Goal: Task Accomplishment & Management: Manage account settings

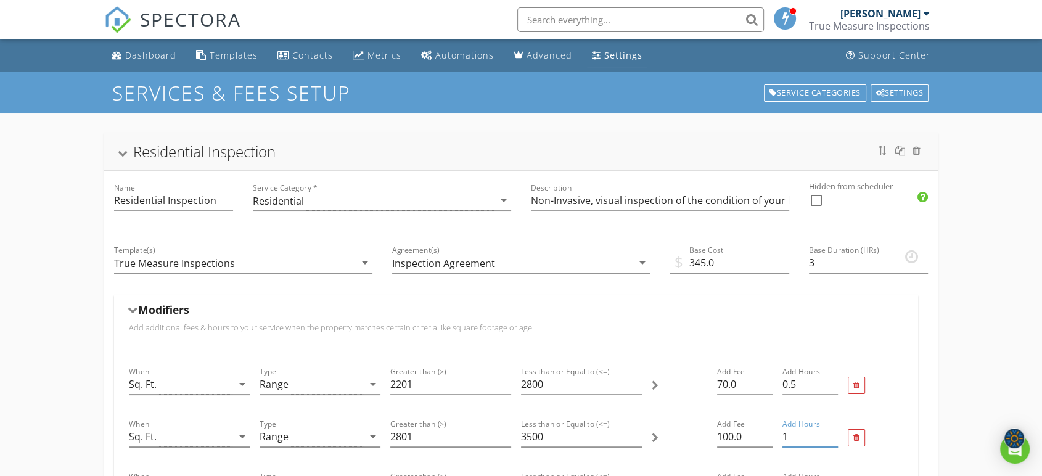
click at [618, 52] on div "Settings" at bounding box center [624, 55] width 38 height 12
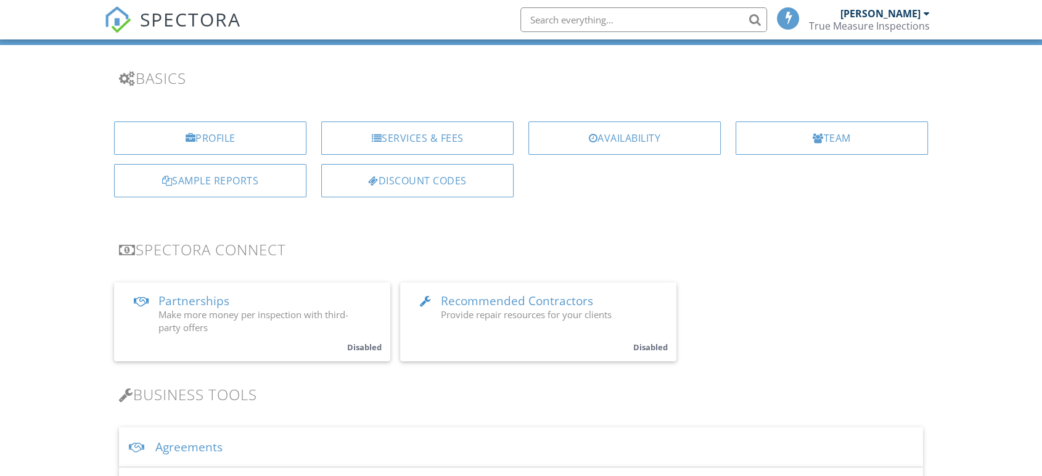
click at [459, 134] on div "Services & Fees" at bounding box center [417, 138] width 192 height 33
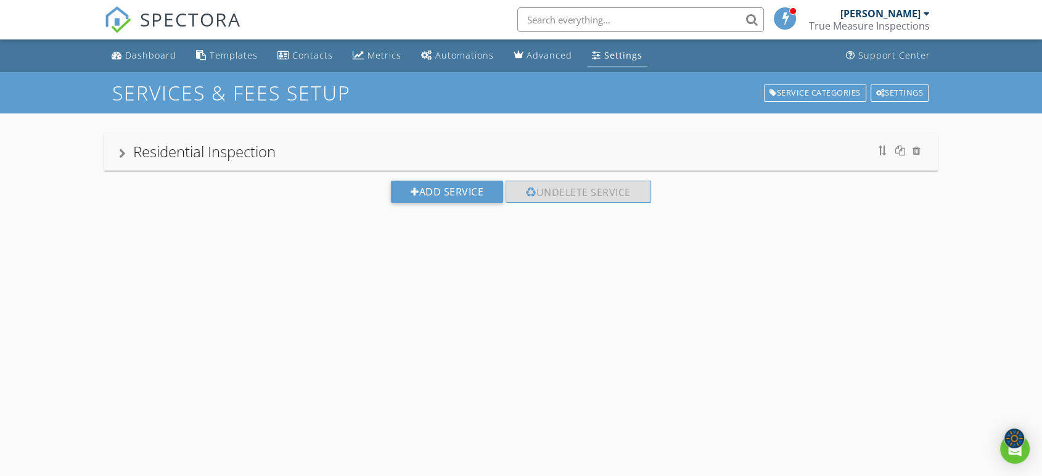
click at [464, 146] on div "Residential Inspection" at bounding box center [521, 152] width 804 height 22
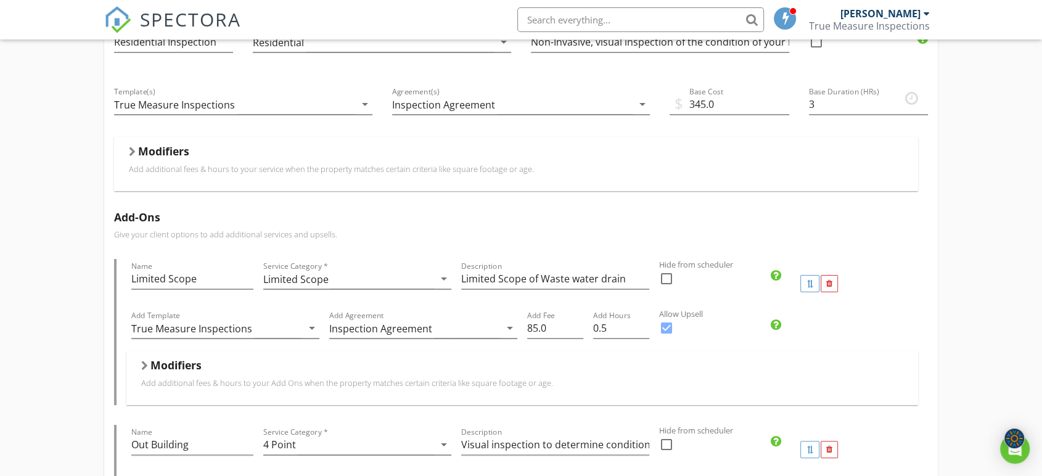
scroll to position [137, 0]
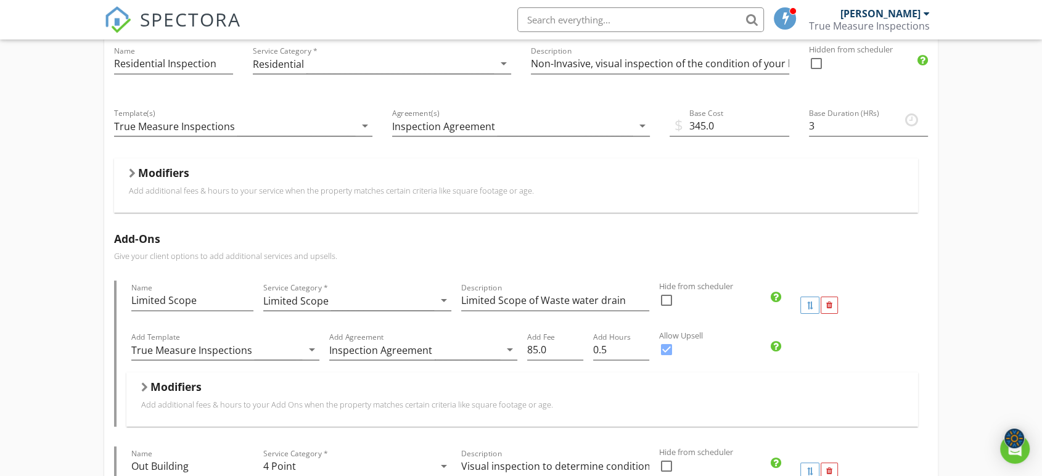
click at [471, 184] on div "Modifiers Add additional fees & hours to your service when the property matches…" at bounding box center [516, 185] width 775 height 39
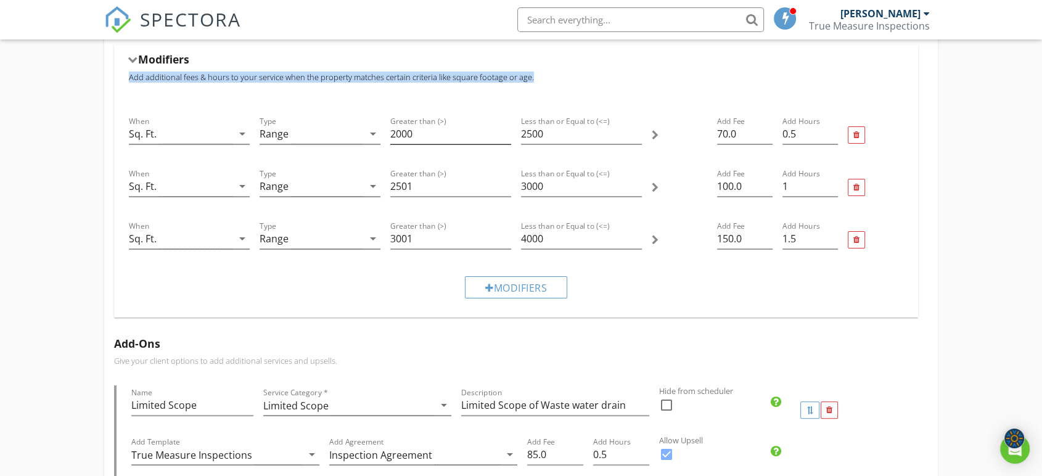
scroll to position [274, 0]
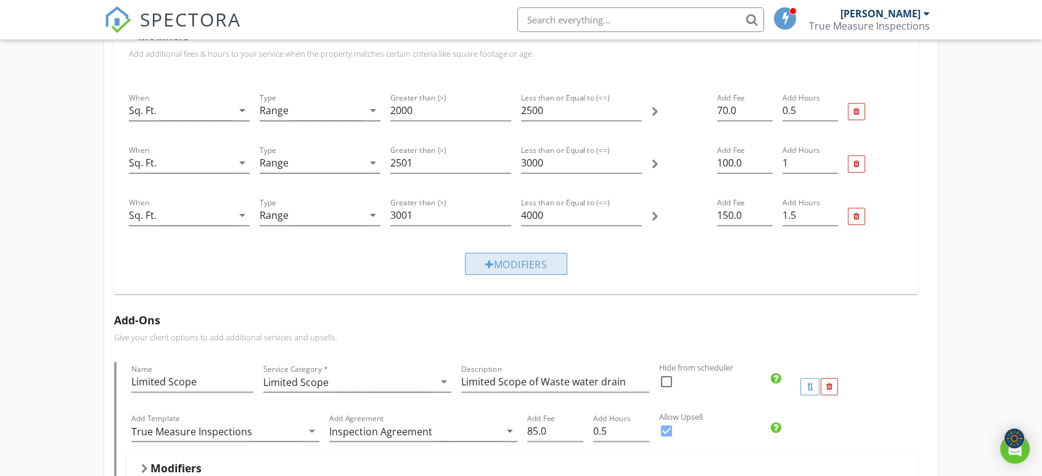
click at [493, 259] on div "Modifiers" at bounding box center [516, 264] width 102 height 22
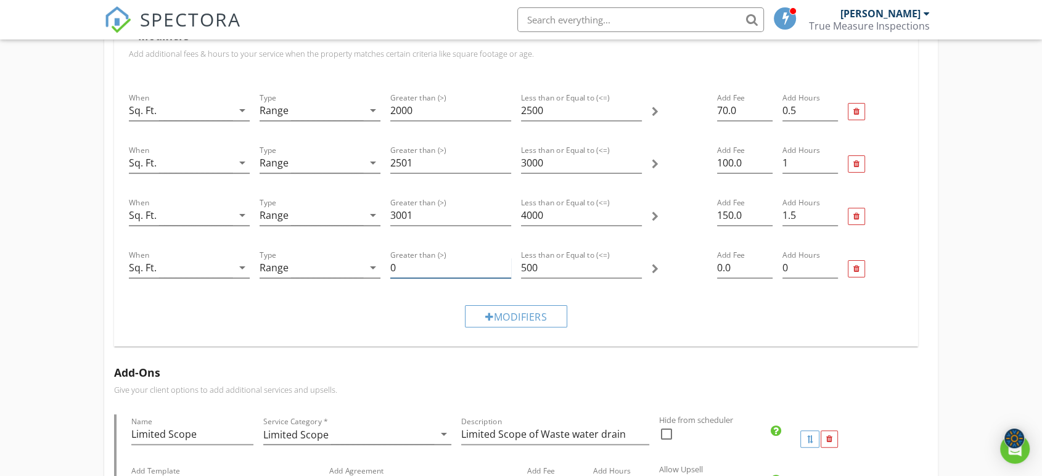
click at [423, 265] on input "0" at bounding box center [450, 268] width 121 height 20
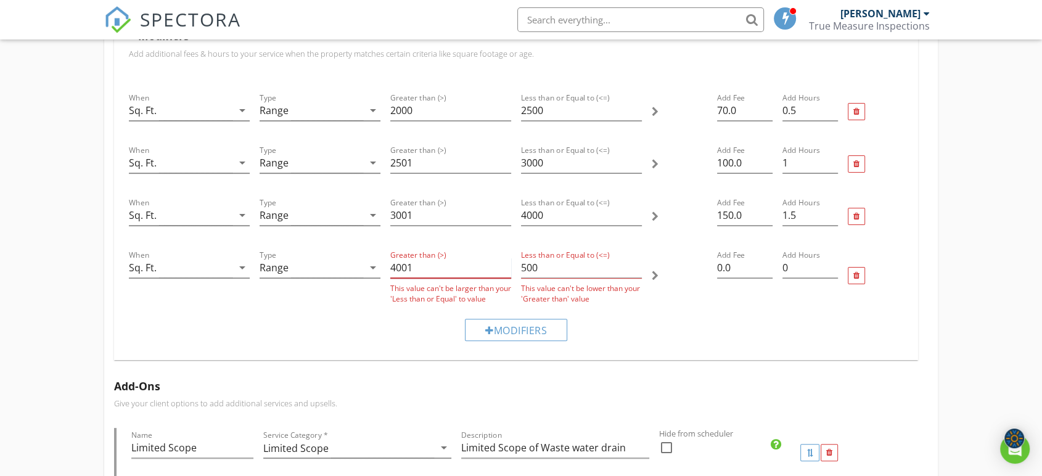
type input "4001"
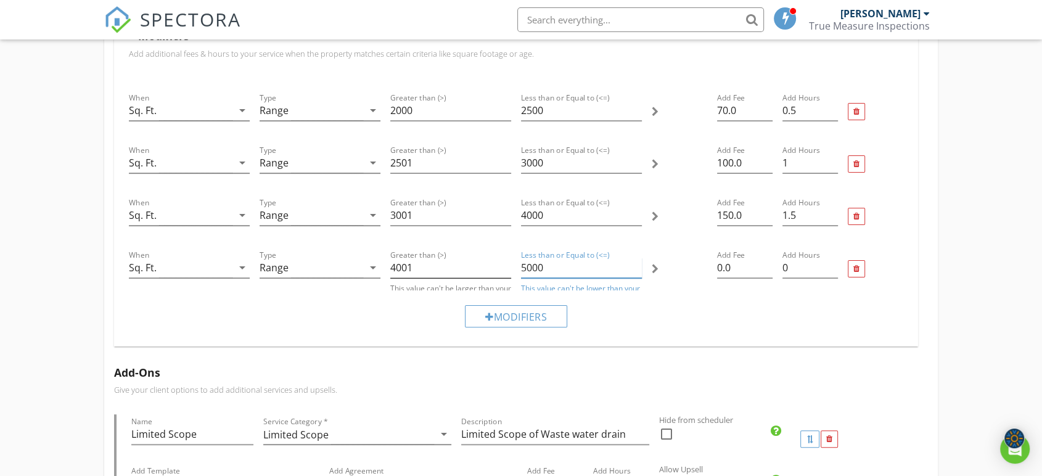
type input "5000"
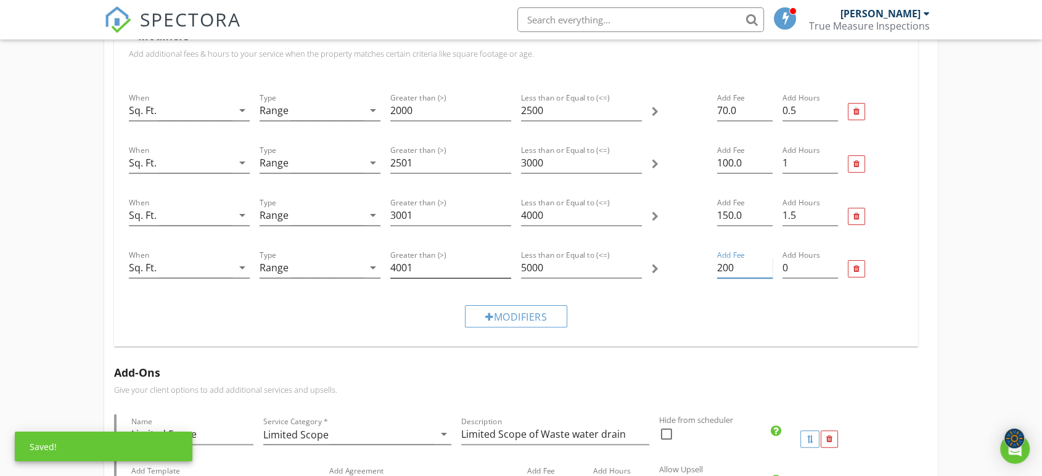
type input "200"
type input "1.5"
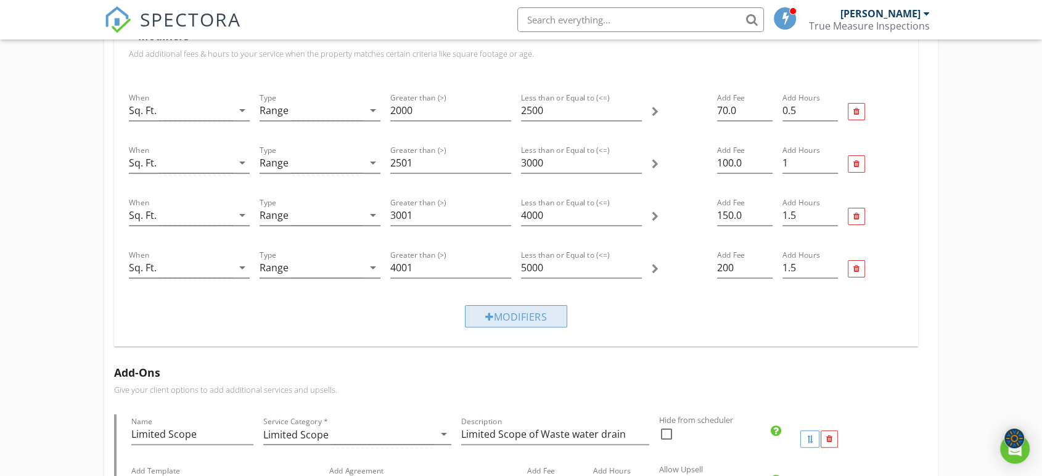
click at [513, 316] on div "Modifiers" at bounding box center [516, 316] width 102 height 22
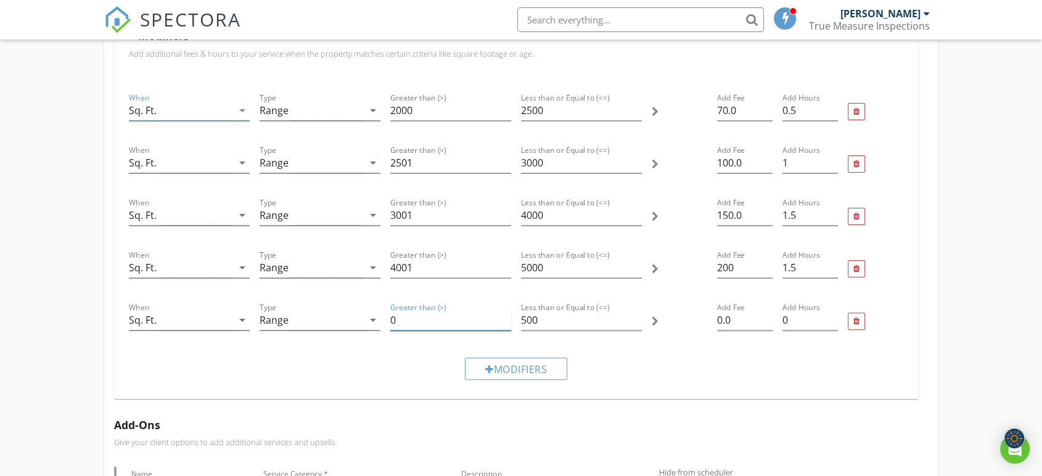
click at [406, 312] on input "0" at bounding box center [450, 320] width 121 height 20
type input "5001"
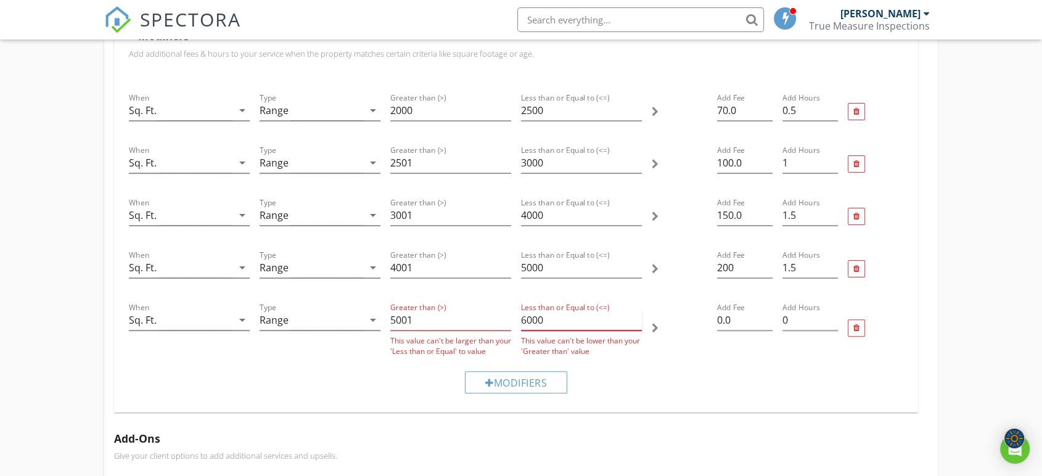
type input "6000"
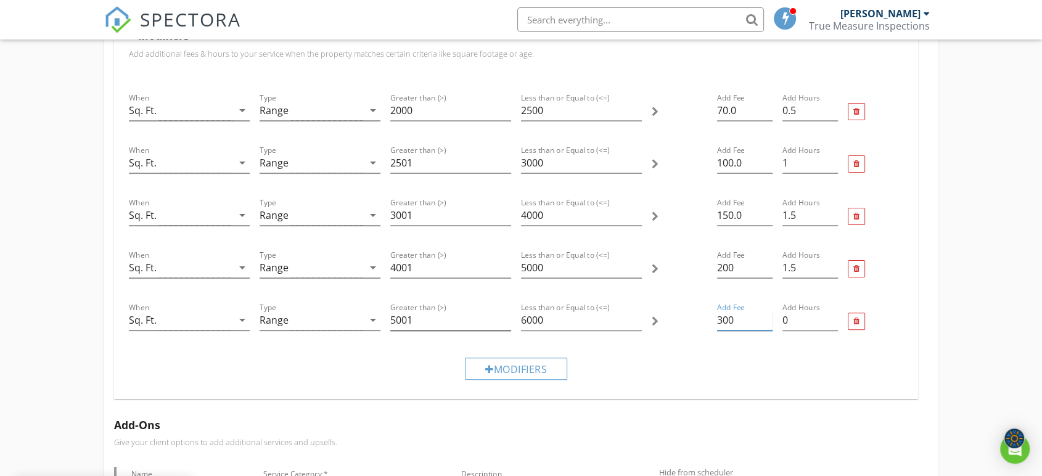
type input "300"
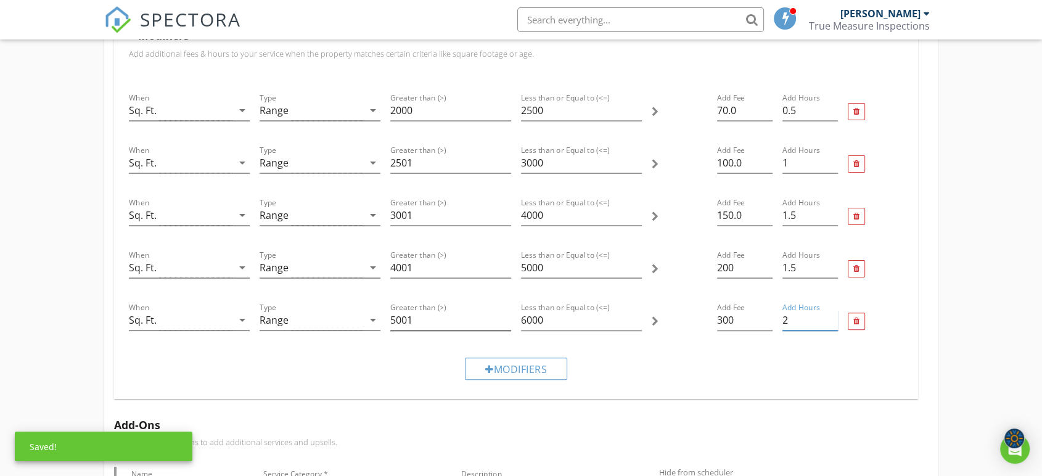
type input "2"
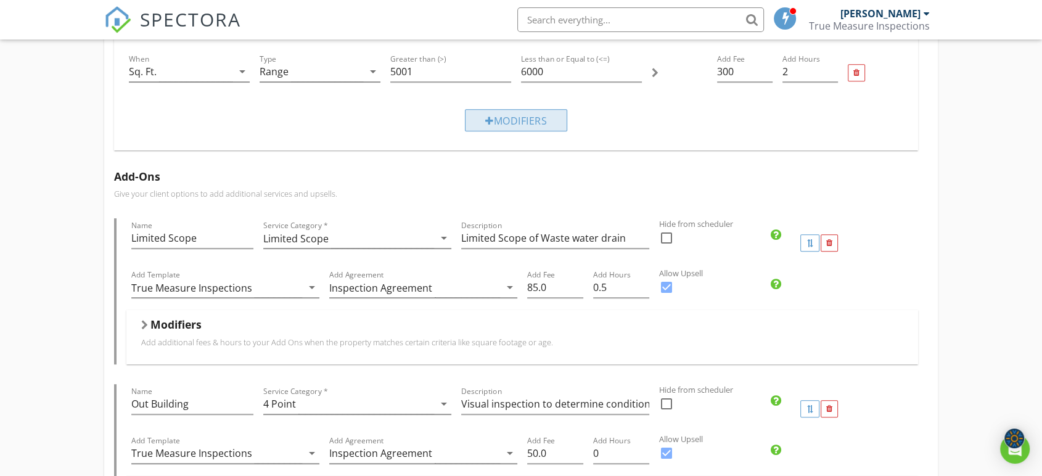
click at [533, 120] on div "Modifiers" at bounding box center [516, 120] width 102 height 22
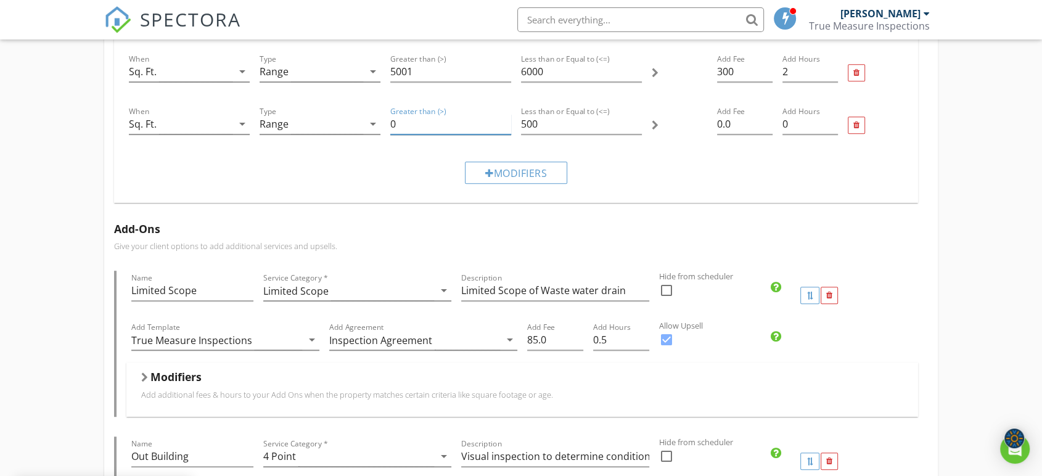
click at [410, 124] on input "0" at bounding box center [450, 124] width 121 height 20
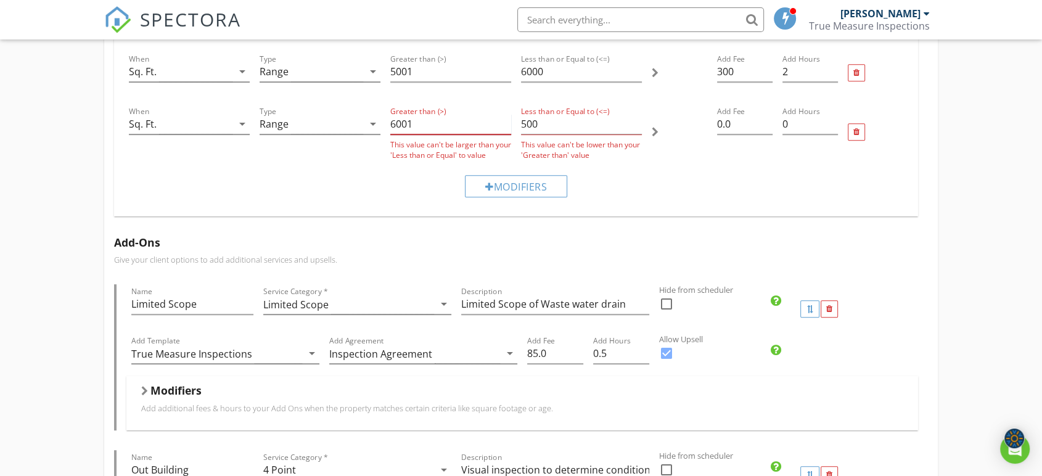
type input "6001"
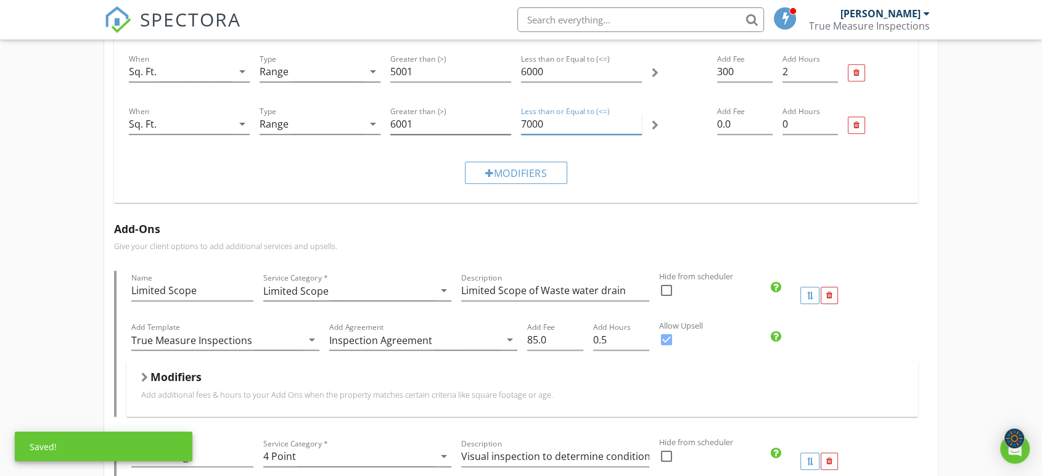
type input "7000"
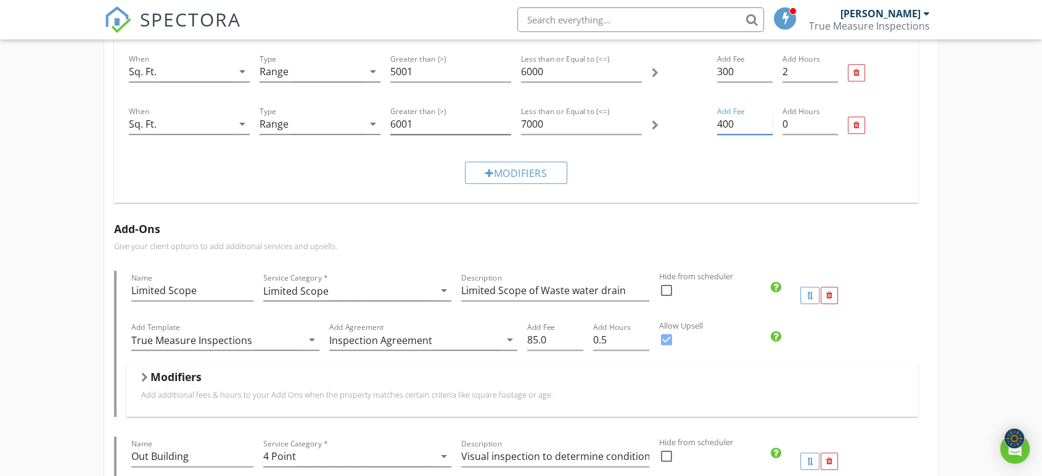
type input "400"
type input "2.5"
click at [489, 173] on div at bounding box center [489, 173] width 9 height 10
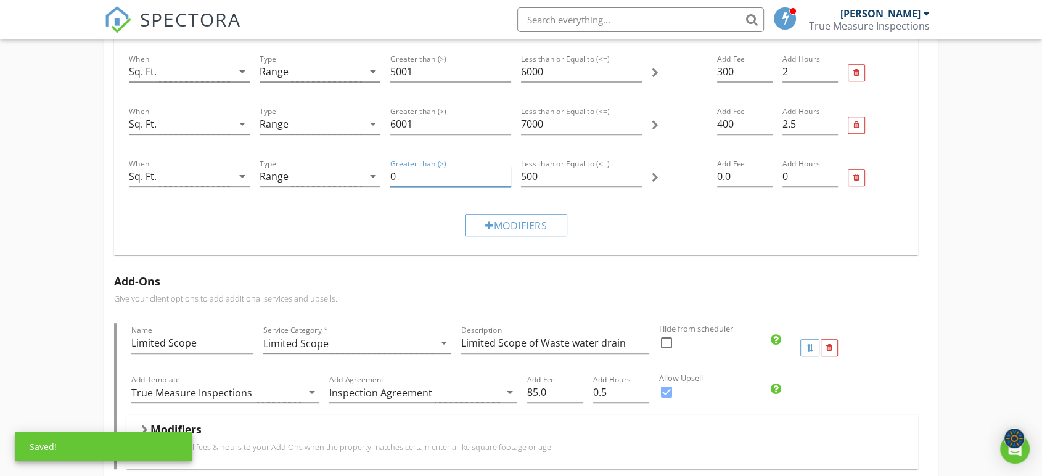
click at [424, 176] on input "0" at bounding box center [450, 177] width 121 height 20
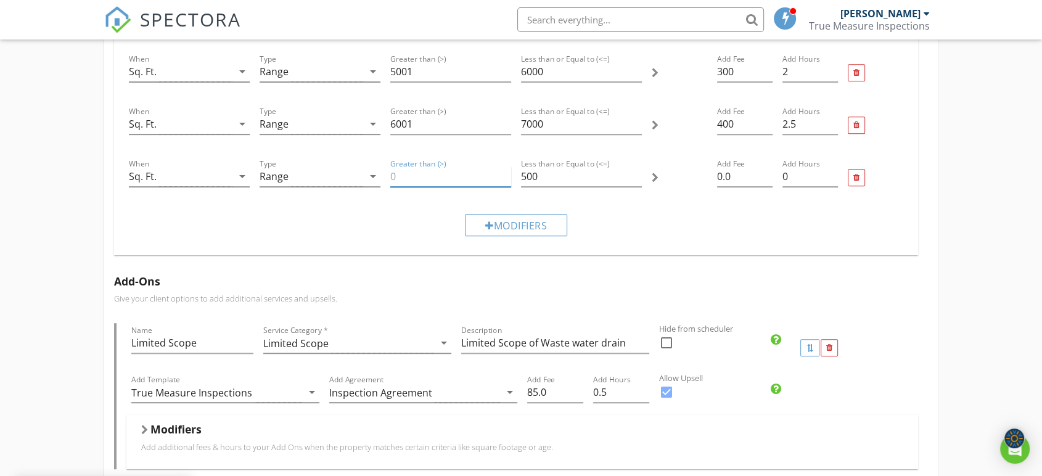
type input "1"
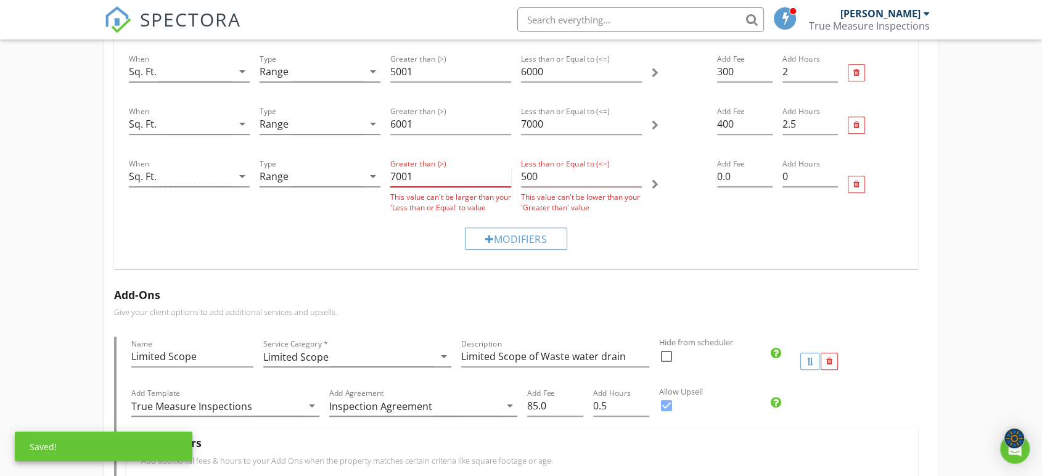
type input "7001"
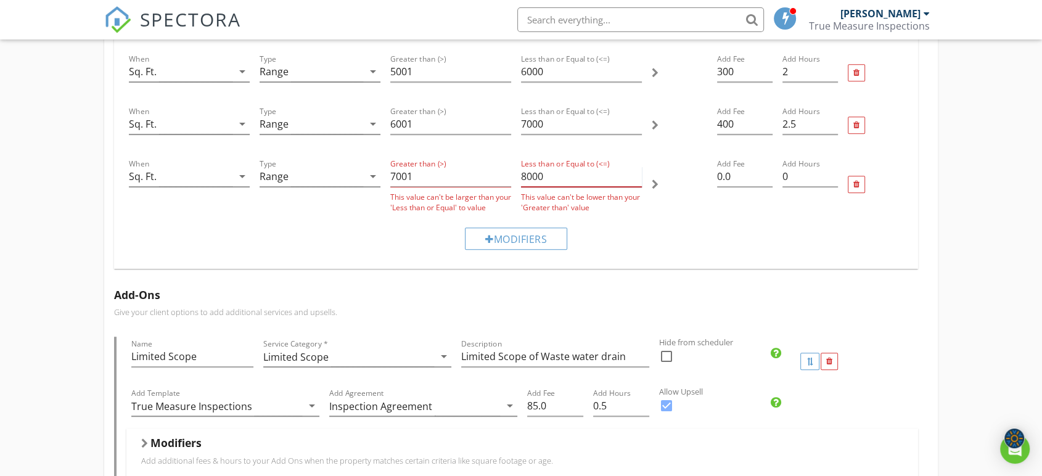
type input "8000"
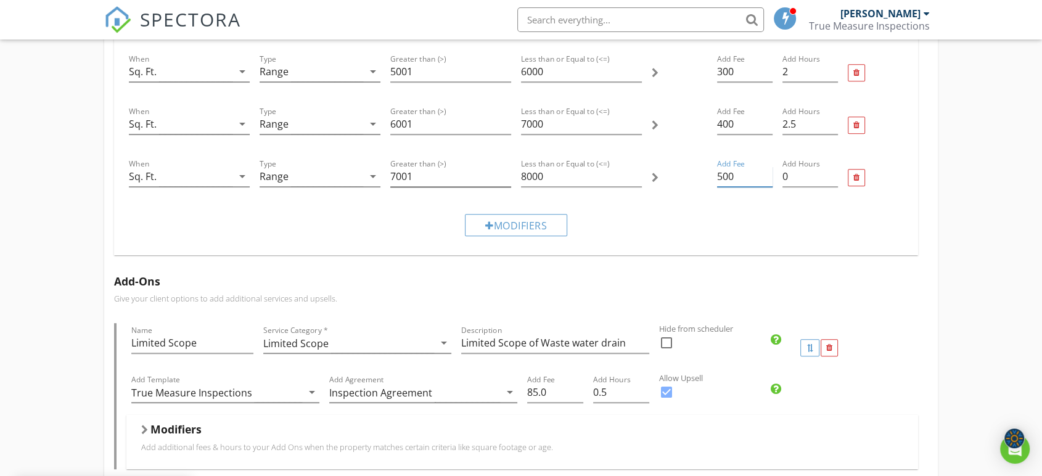
type input "500"
type input "3"
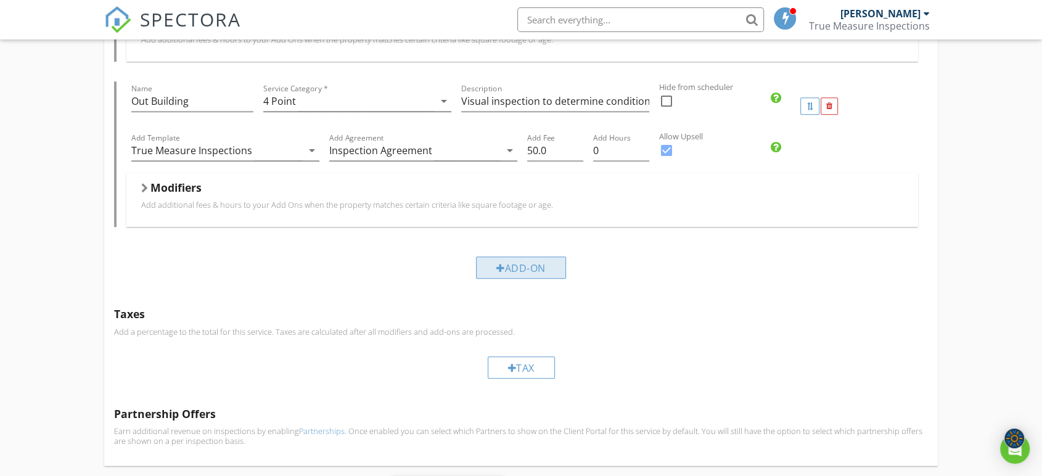
scroll to position [933, 0]
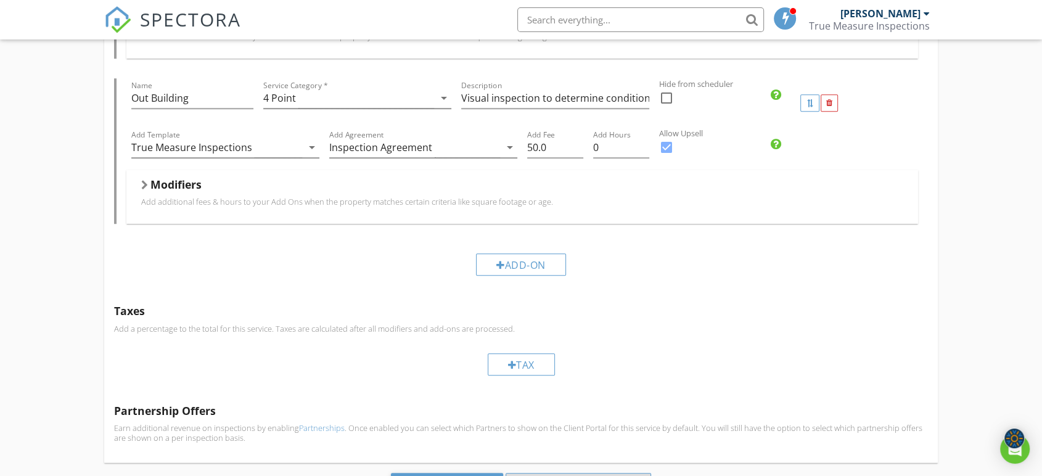
click at [510, 215] on div "Modifiers Add additional fees & hours to your Add Ons when the property matches…" at bounding box center [522, 197] width 762 height 39
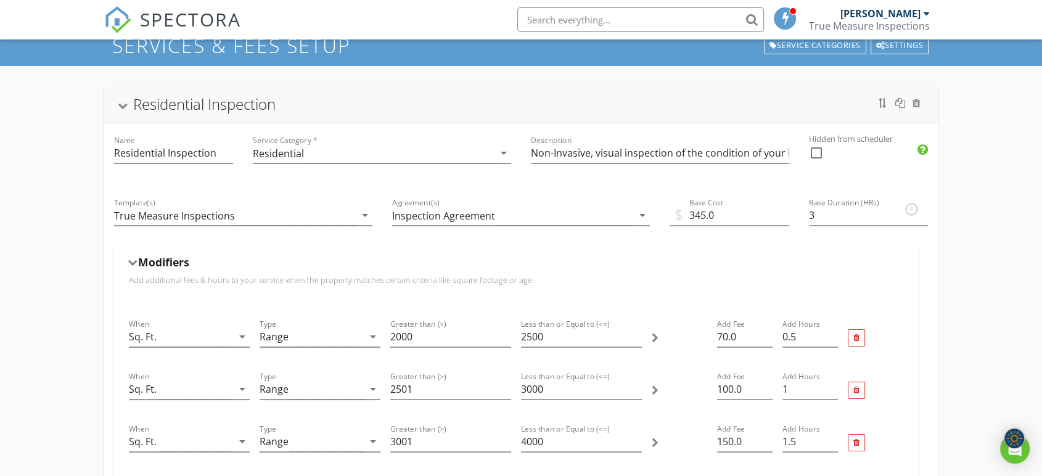
scroll to position [0, 0]
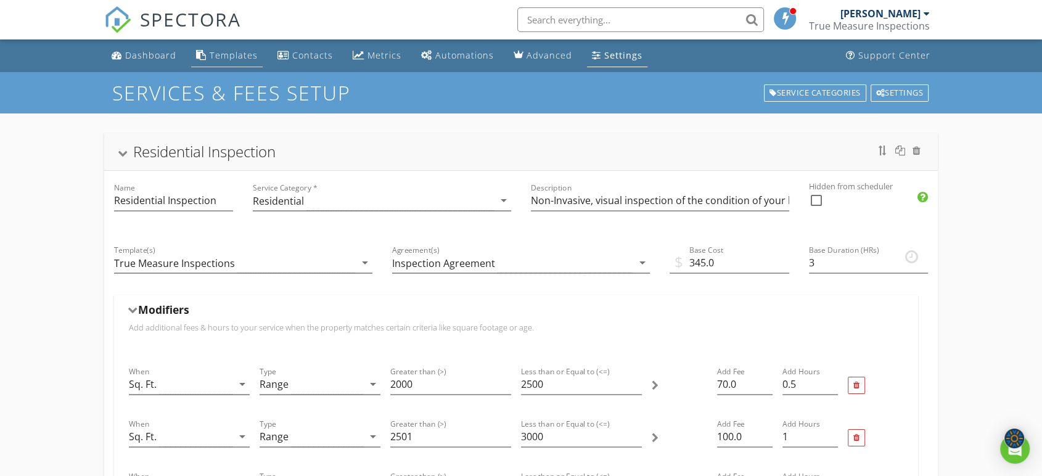
click at [227, 60] on div "Templates" at bounding box center [234, 55] width 48 height 12
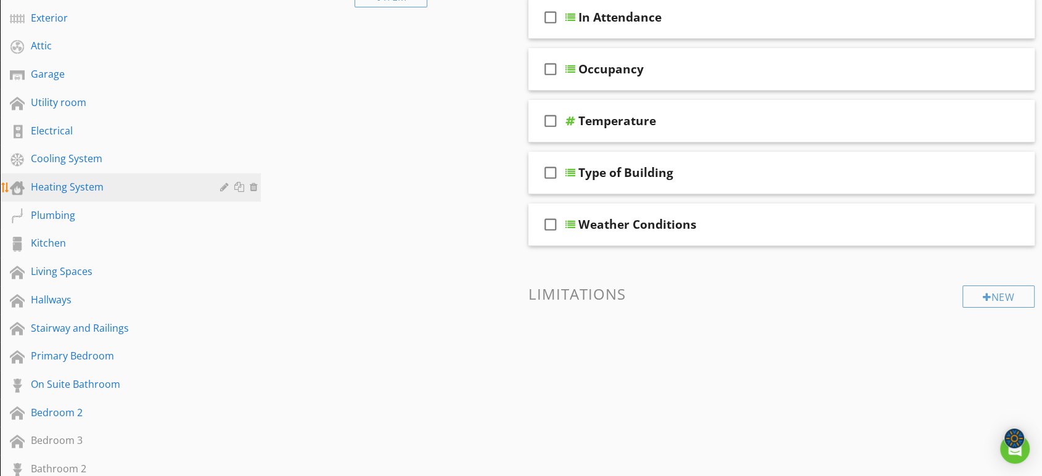
scroll to position [192, 0]
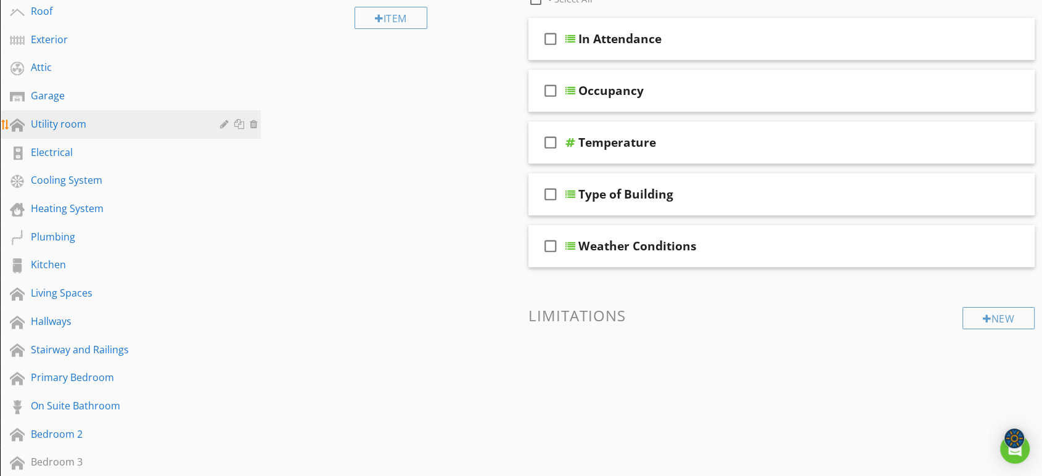
click at [137, 129] on div "Utility room" at bounding box center [116, 124] width 171 height 15
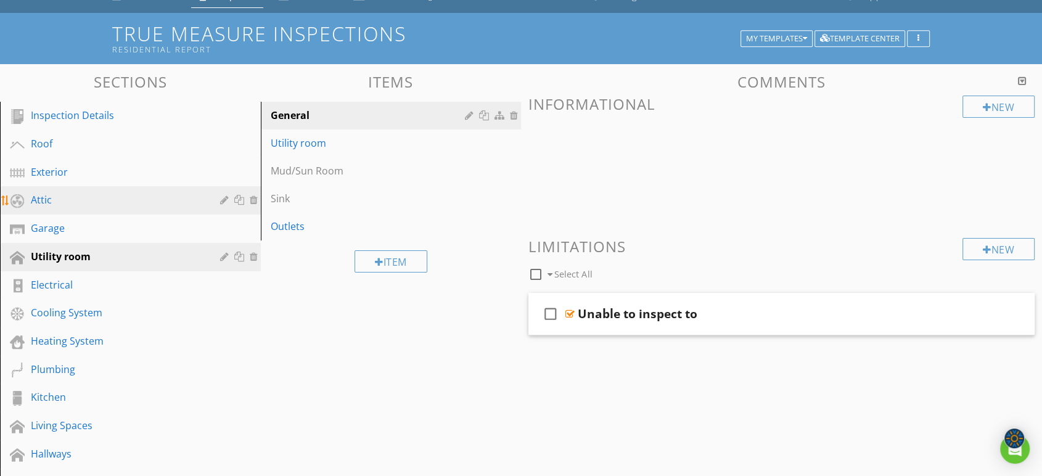
scroll to position [0, 0]
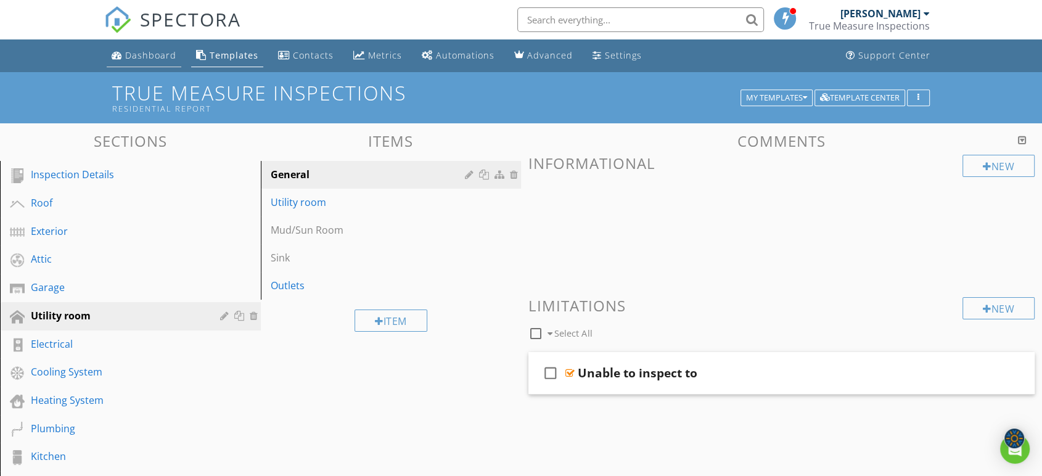
drag, startPoint x: 152, startPoint y: 57, endPoint x: 163, endPoint y: 61, distance: 12.3
click at [152, 57] on div "Dashboard" at bounding box center [150, 55] width 51 height 12
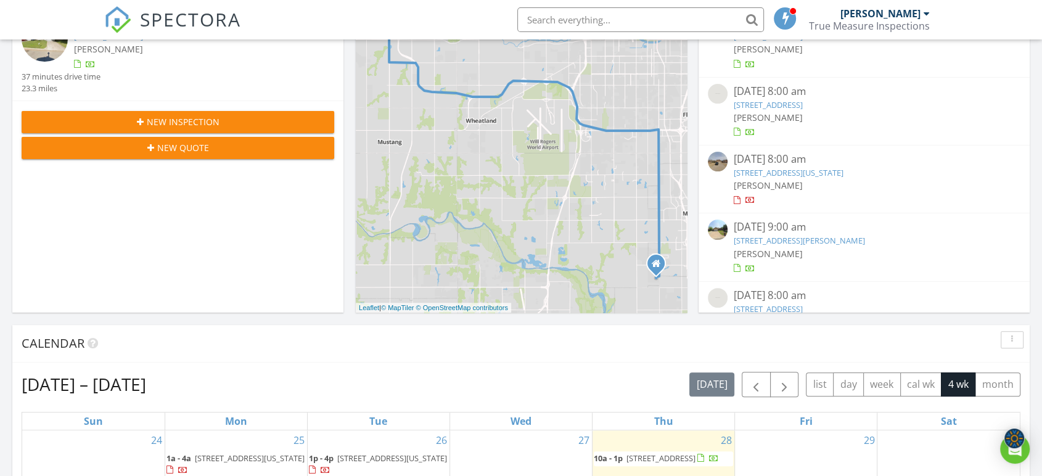
scroll to position [268, 0]
